Goal: Information Seeking & Learning: Learn about a topic

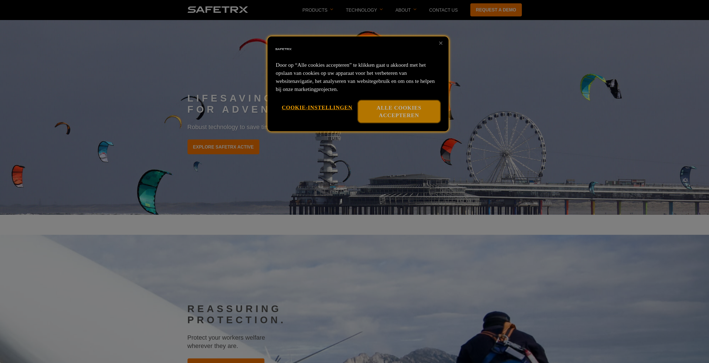
click at [378, 112] on button "Alle cookies accepteren" at bounding box center [399, 112] width 82 height 23
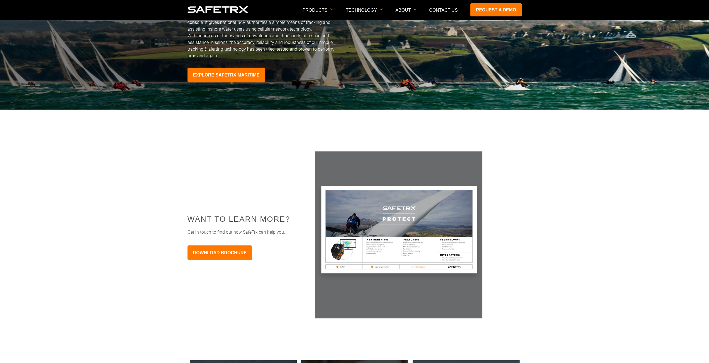
scroll to position [2506, 0]
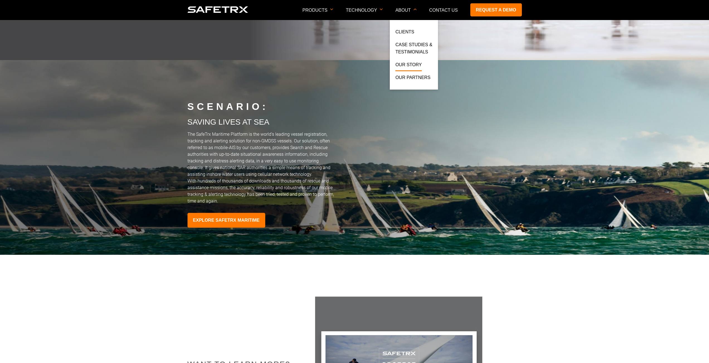
click at [401, 67] on link "Our Story" at bounding box center [408, 66] width 26 height 10
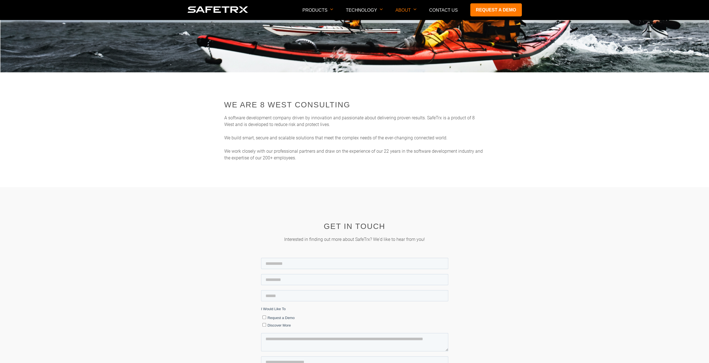
scroll to position [84, 0]
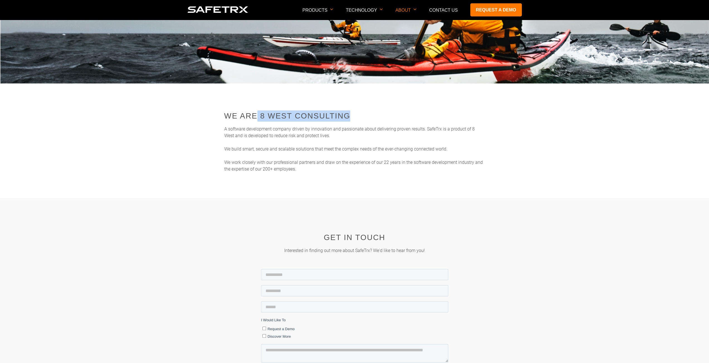
drag, startPoint x: 261, startPoint y: 116, endPoint x: 356, endPoint y: 115, distance: 95.5
click at [356, 115] on h2 "We are 8 West Consulting" at bounding box center [354, 116] width 261 height 11
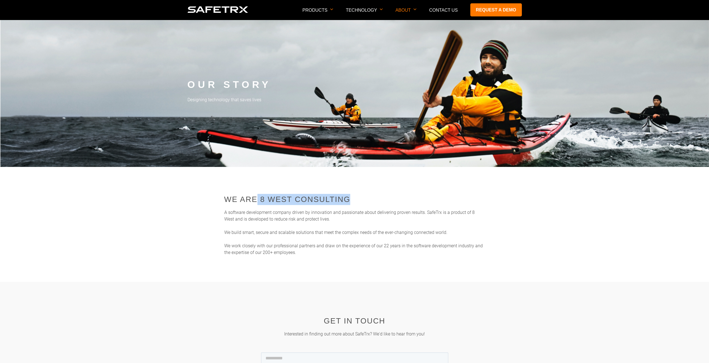
copy h2 "8 West Consulting"
